Goal: Transaction & Acquisition: Purchase product/service

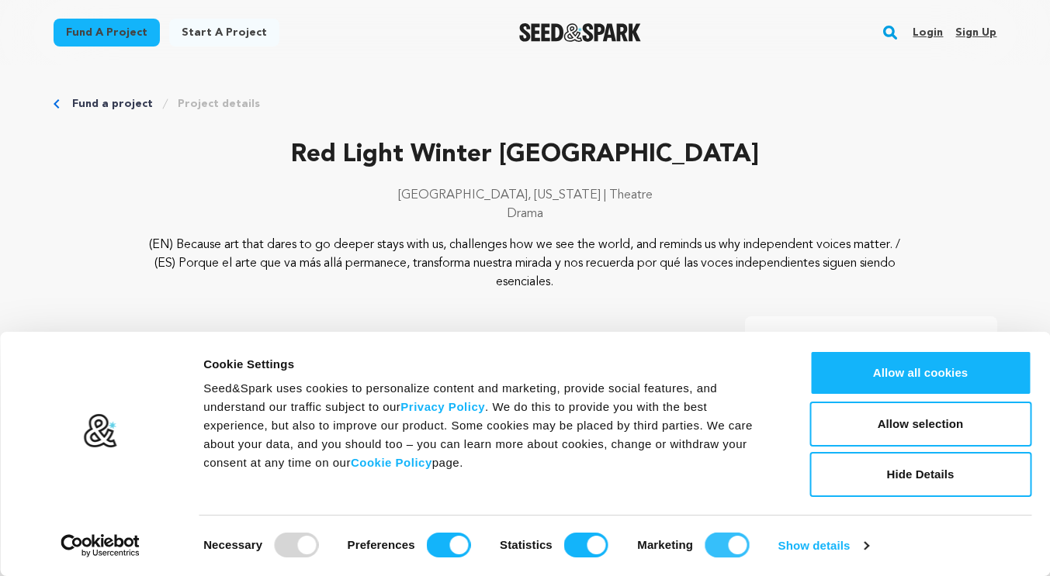
click at [707, 545] on input "Marketing" at bounding box center [726, 545] width 44 height 25
checkbox input "false"
click at [565, 550] on input "Statistics" at bounding box center [586, 545] width 44 height 25
checkbox input "false"
click at [439, 552] on input "Preferences" at bounding box center [449, 545] width 44 height 25
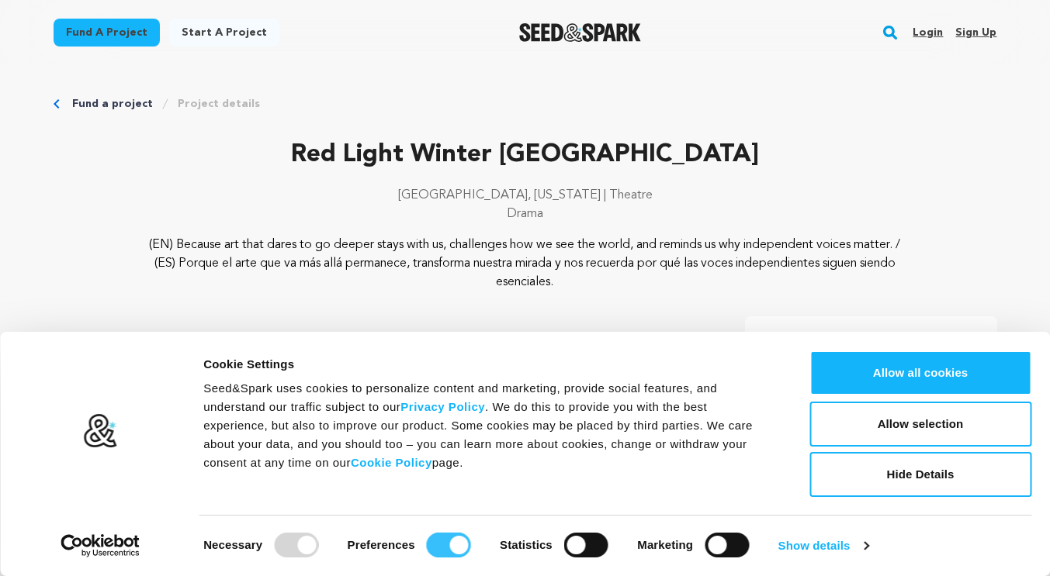
checkbox input "false"
click at [949, 421] on button "Allow selection" at bounding box center [920, 424] width 222 height 45
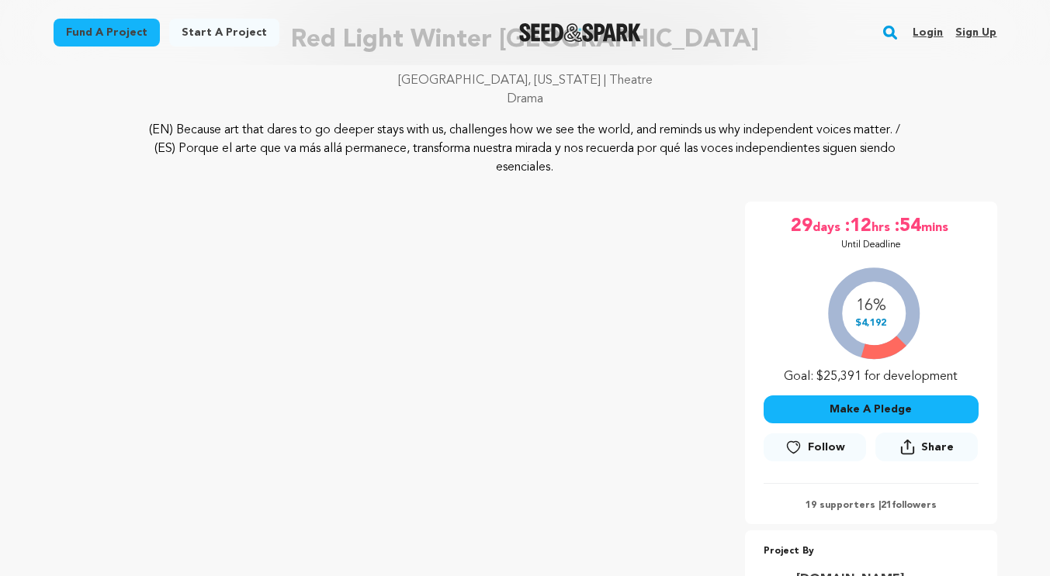
scroll to position [116, 0]
click at [925, 406] on button "Make A Pledge" at bounding box center [870, 408] width 215 height 28
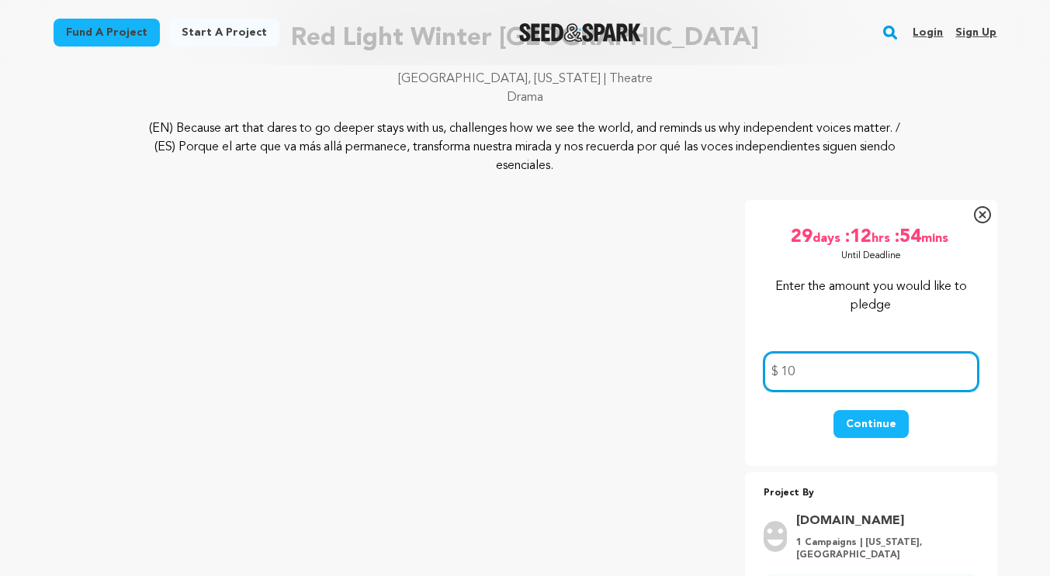
type input "10"
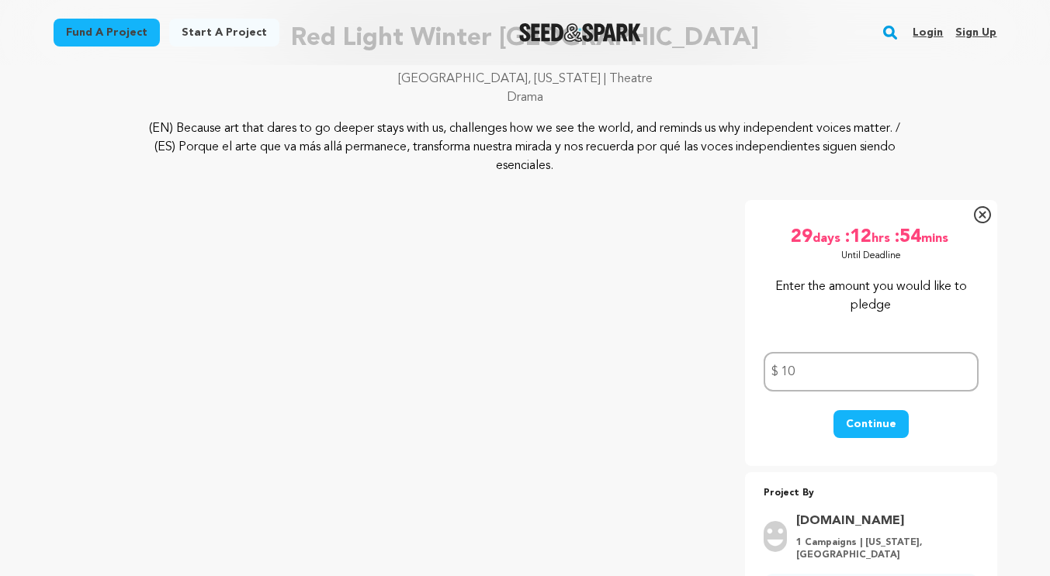
click at [867, 424] on button "Continue" at bounding box center [870, 424] width 75 height 28
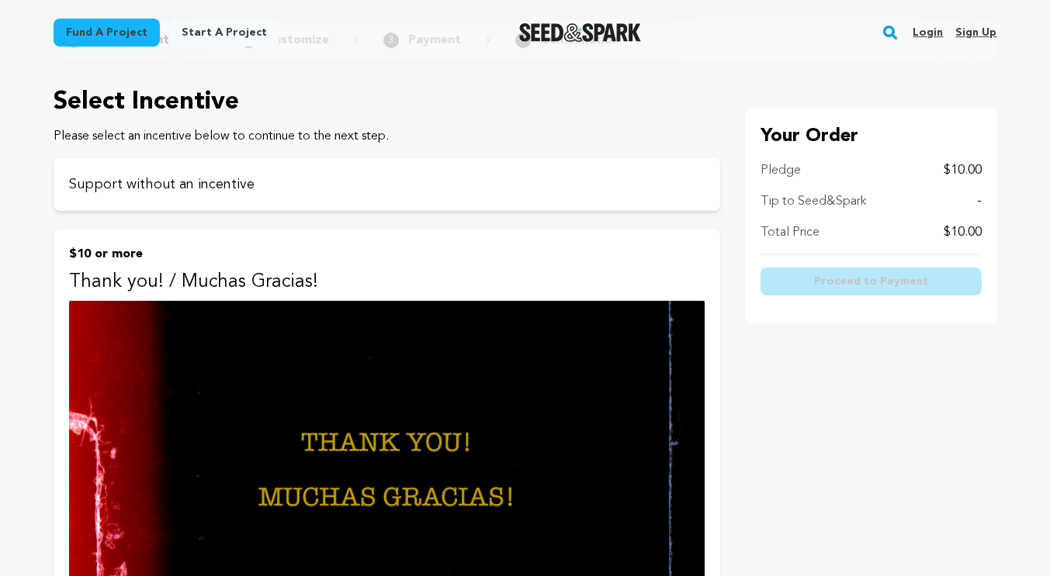
click at [124, 460] on img at bounding box center [386, 480] width 635 height 358
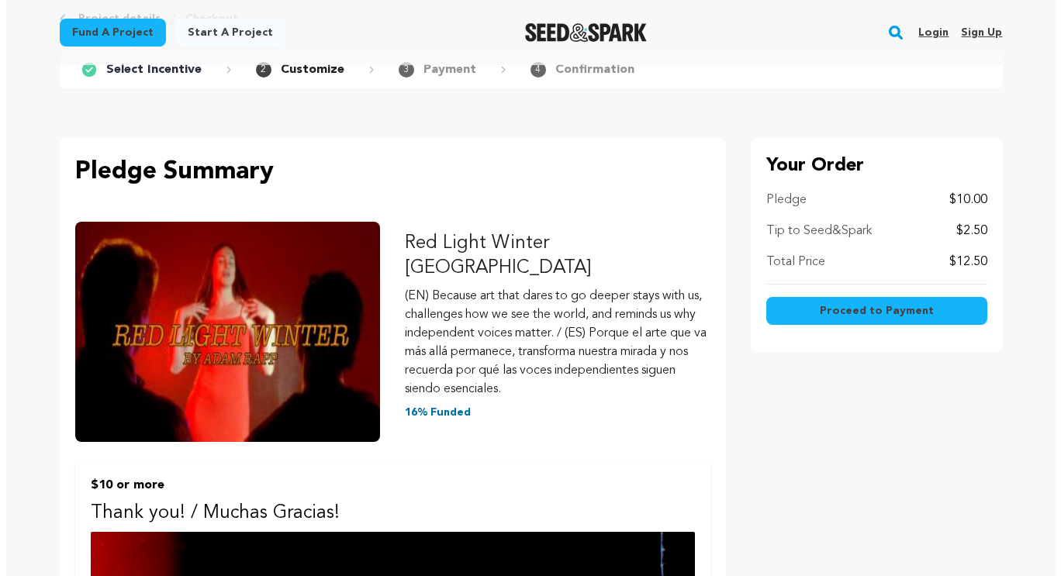
scroll to position [85, 0]
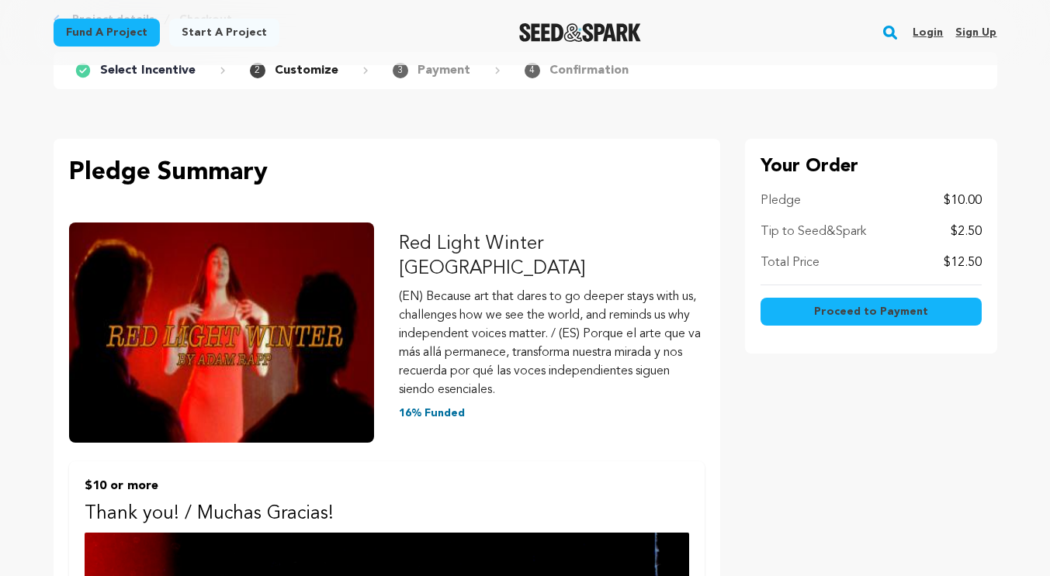
click at [967, 236] on p "$2.50" at bounding box center [965, 232] width 31 height 19
click at [888, 313] on span "Proceed to Payment" at bounding box center [871, 312] width 114 height 16
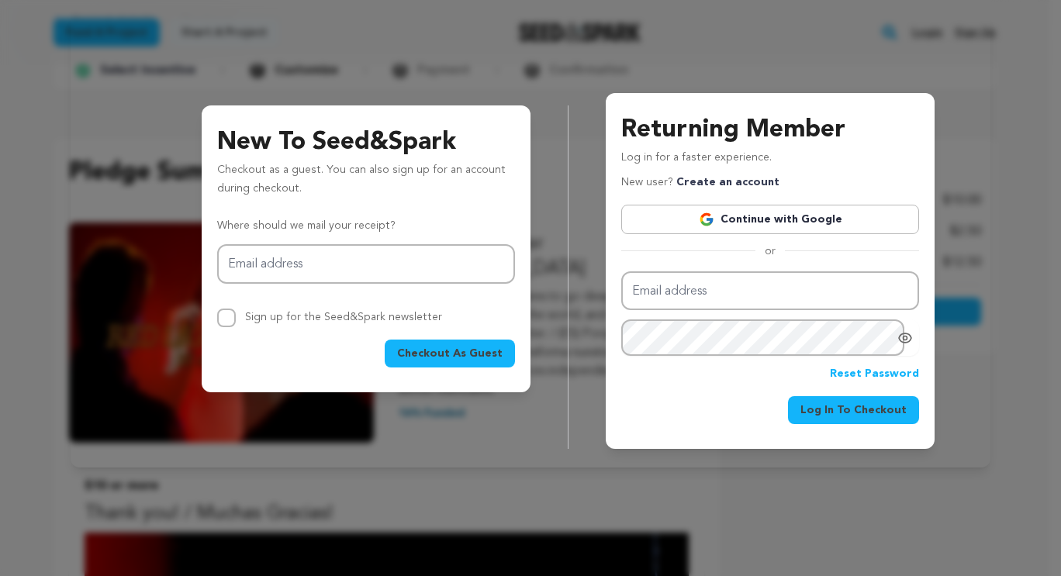
click at [434, 352] on span "Checkout As Guest" at bounding box center [449, 354] width 105 height 16
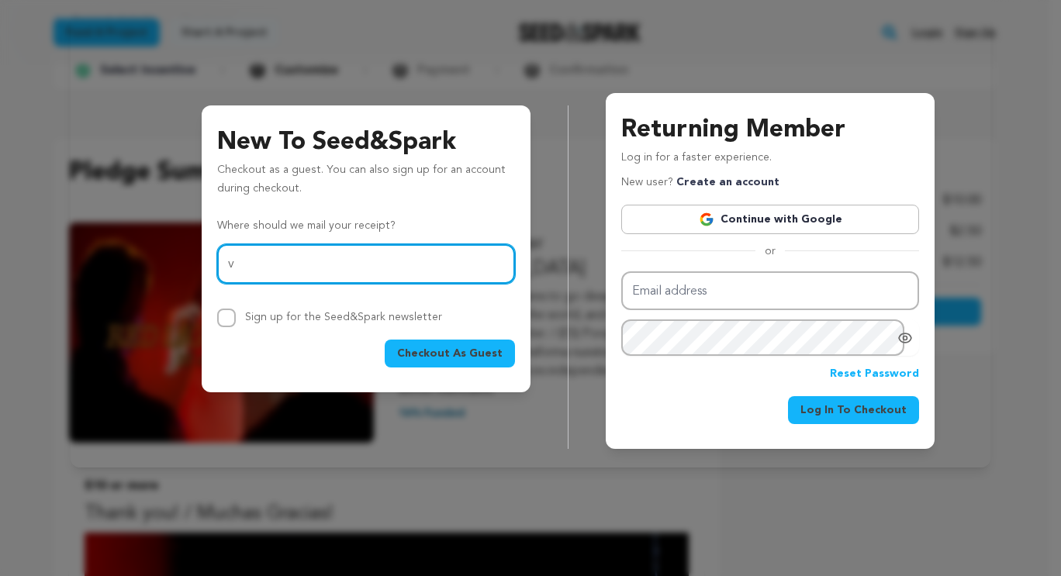
type input "vickivictoriastudio@gmail.com"
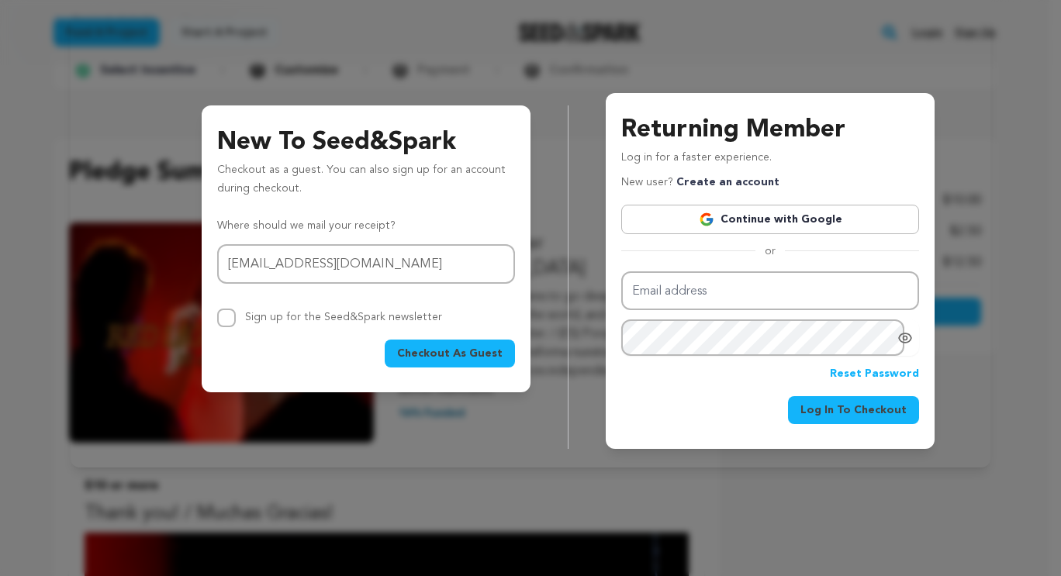
click at [462, 357] on span "Checkout As Guest" at bounding box center [449, 354] width 105 height 16
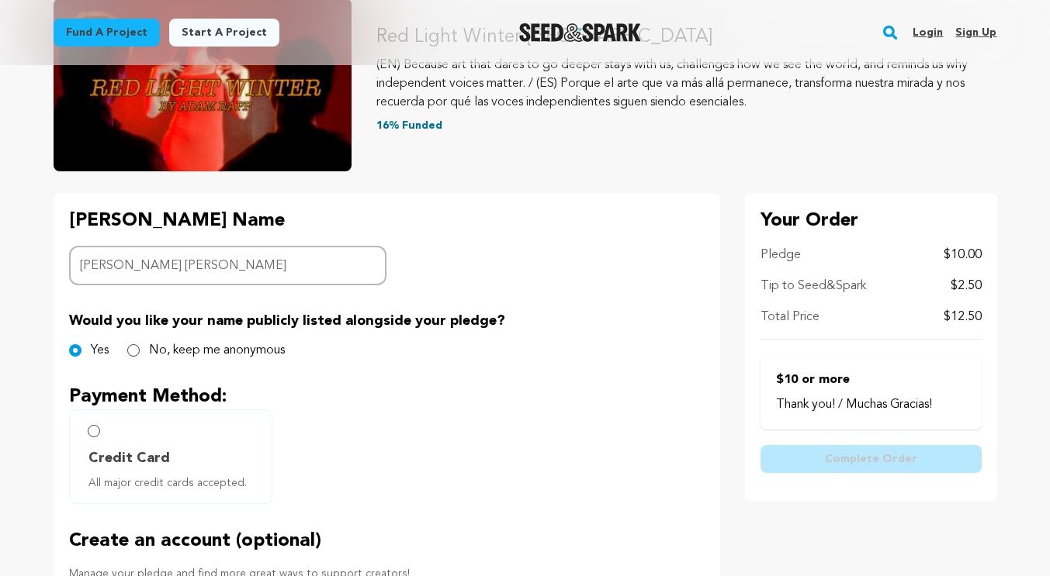
scroll to position [201, 0]
type input "[PERSON_NAME] [PERSON_NAME]"
click at [90, 425] on input "Credit Card All major credit cards accepted." at bounding box center [94, 430] width 12 height 12
radio input "false"
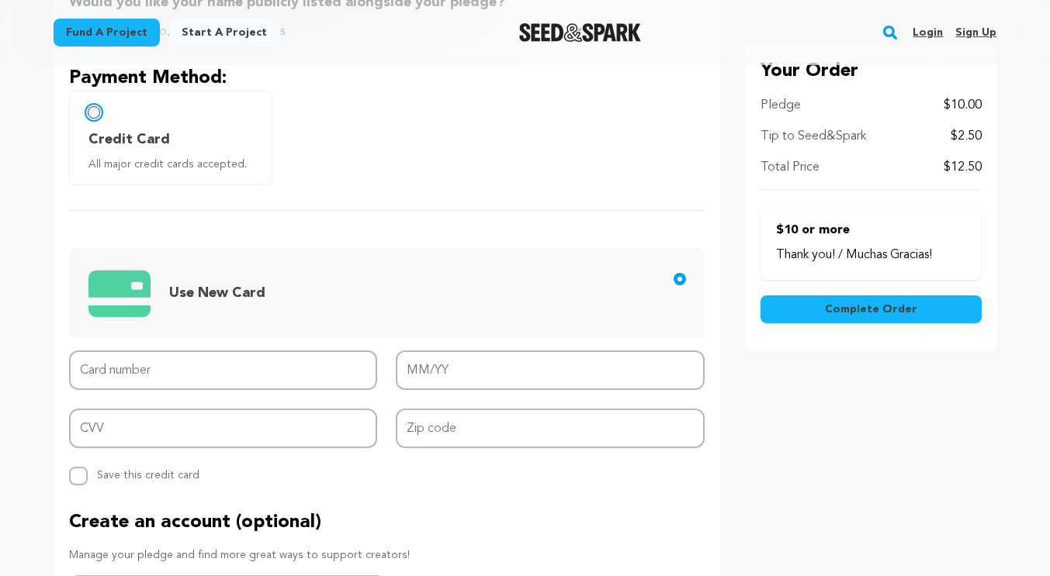
scroll to position [526, 0]
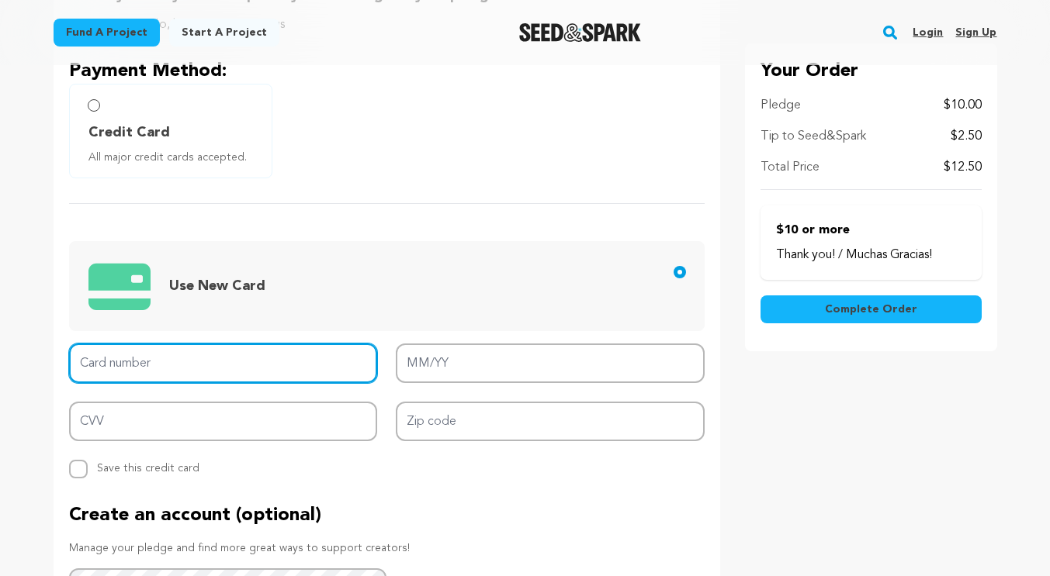
click at [127, 358] on input "Card number" at bounding box center [223, 364] width 309 height 40
type input "[CREDIT_CARD_NUMBER]"
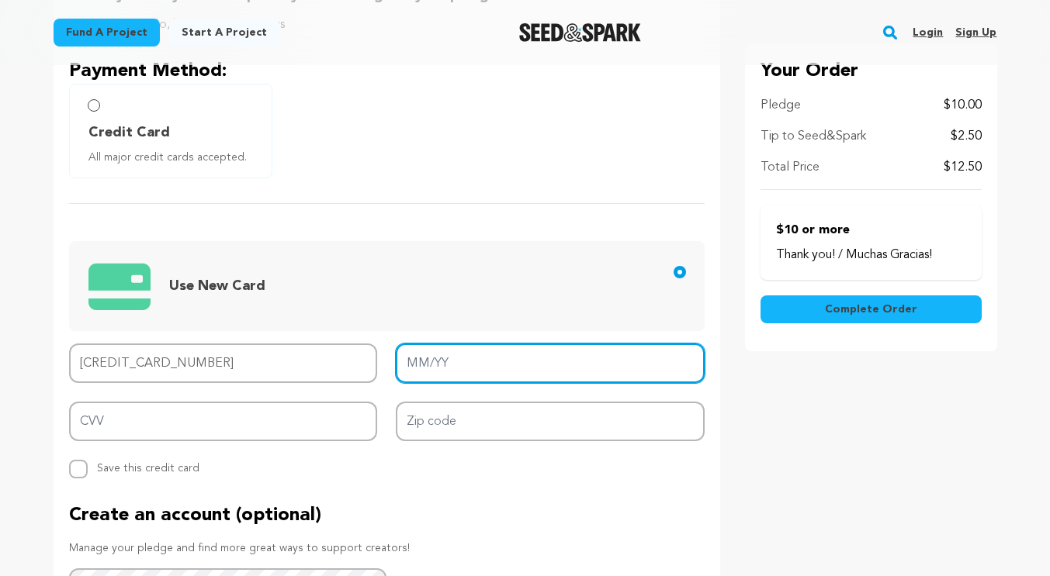
type input "08/27"
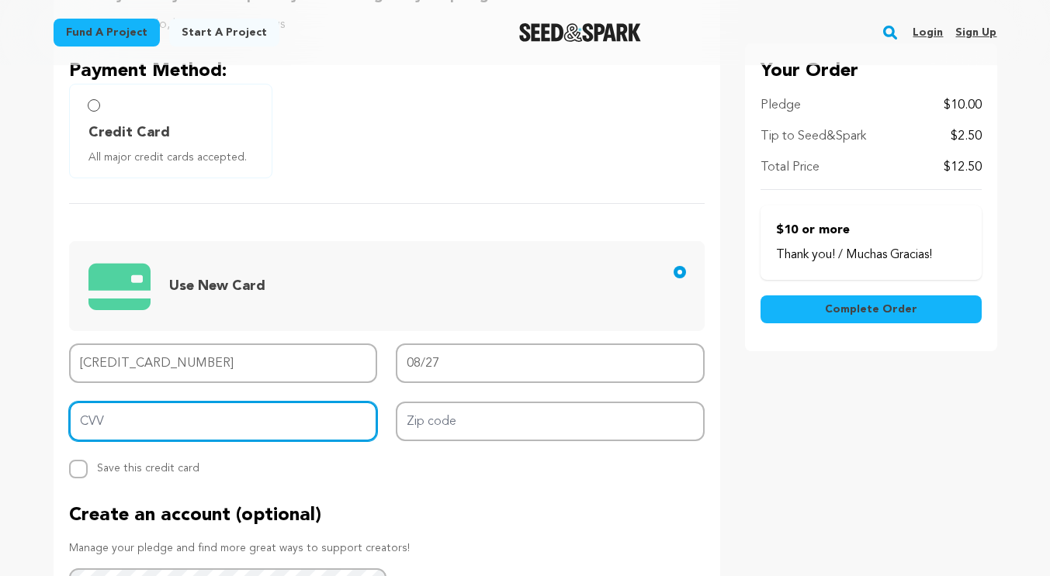
type input "230"
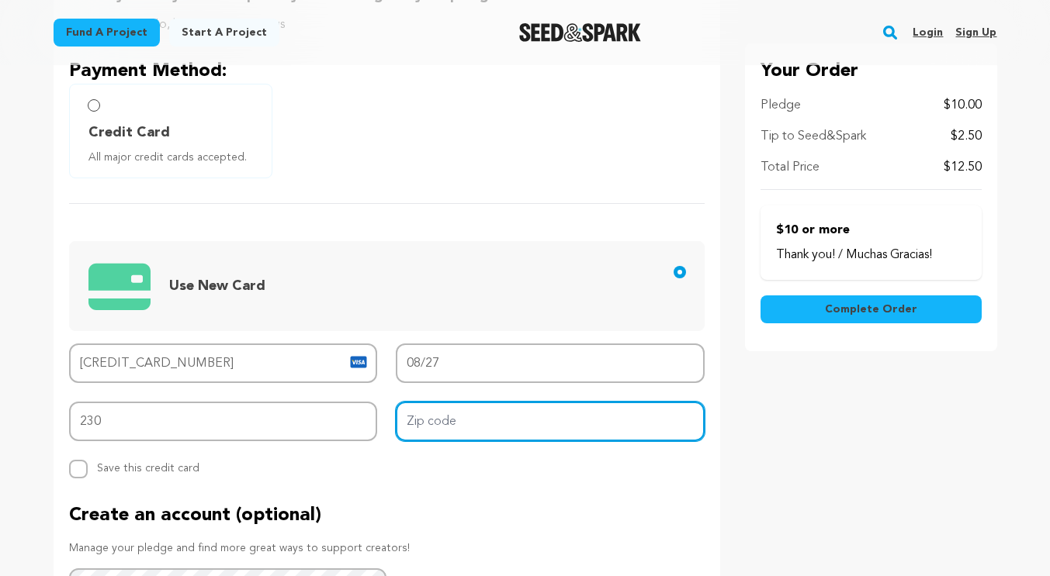
click at [540, 417] on input "Zip code" at bounding box center [550, 422] width 309 height 40
type input "94530"
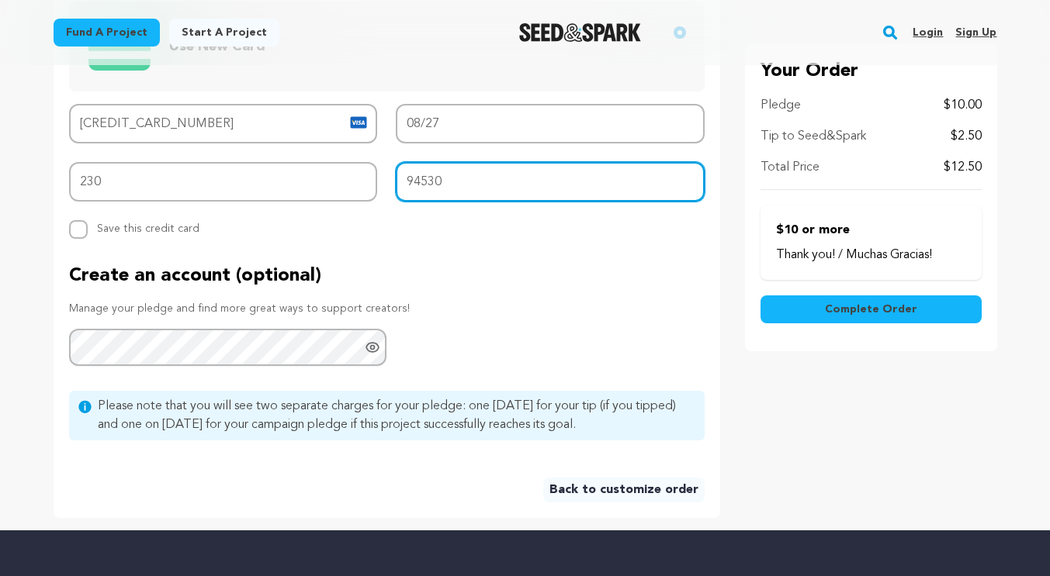
scroll to position [763, 0]
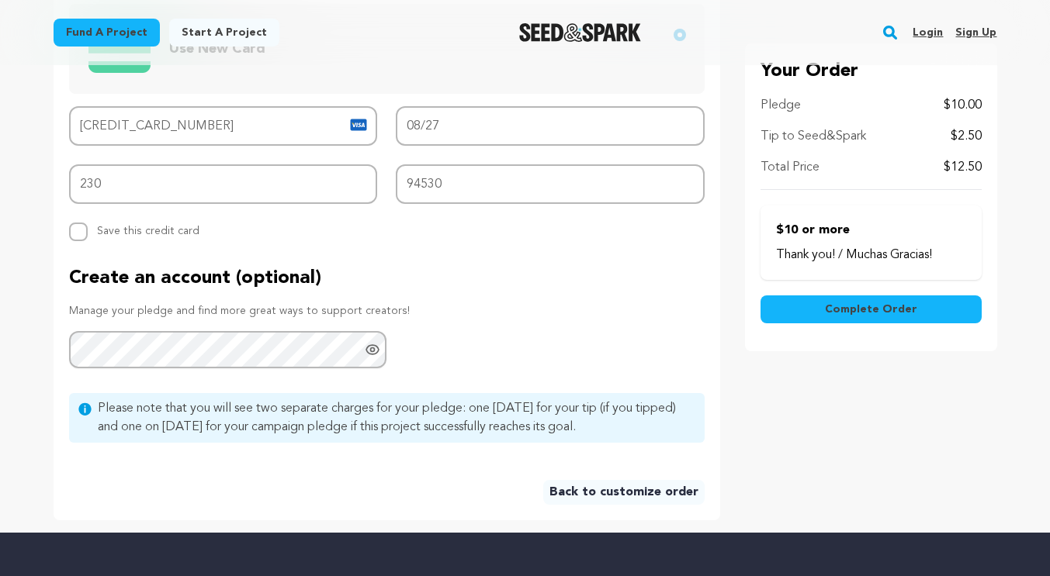
click at [843, 310] on span "Complete Order" at bounding box center [871, 310] width 92 height 16
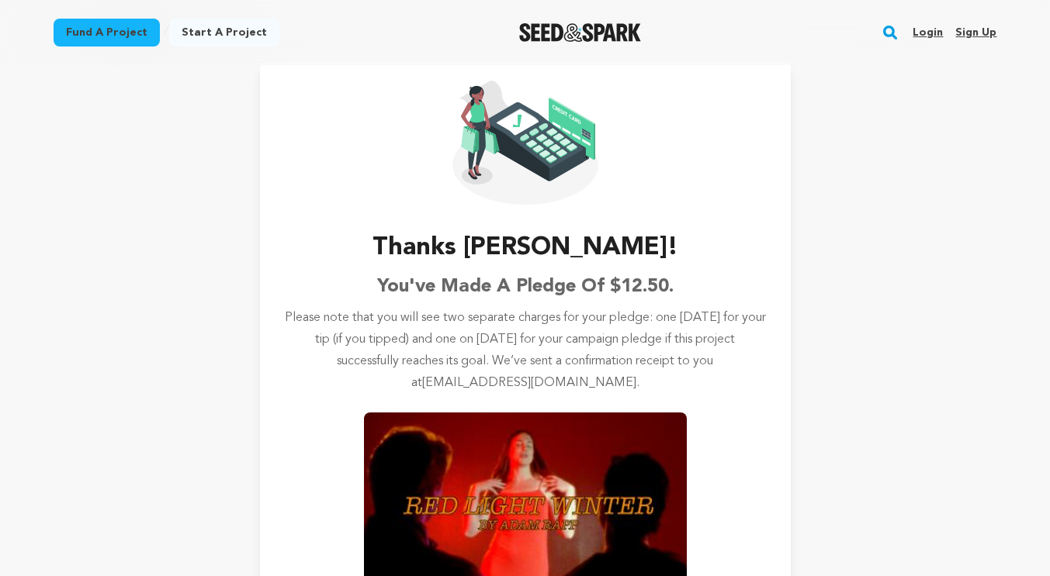
scroll to position [94, 0]
